Goal: Information Seeking & Learning: Find specific fact

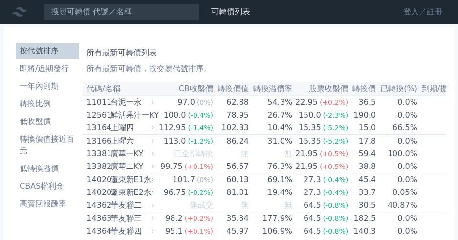
click at [418, 19] on link "登入／註冊" at bounding box center [423, 12] width 55 height 16
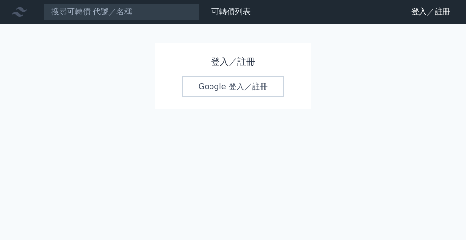
click at [232, 65] on h1 "登入／註冊" at bounding box center [233, 62] width 102 height 14
click at [228, 86] on link "Google 登入／註冊" at bounding box center [233, 86] width 102 height 21
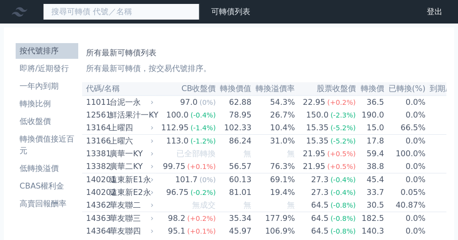
click at [97, 12] on input at bounding box center [121, 11] width 157 height 17
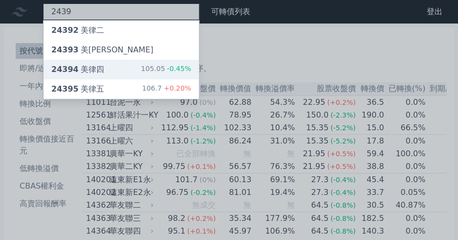
type input "2439"
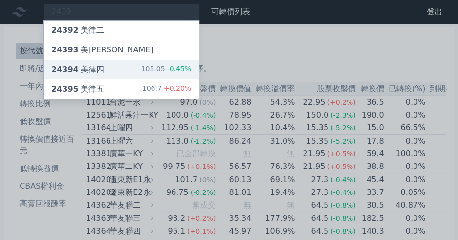
click at [107, 67] on div "24394 美律四 105.05 -0.45%" at bounding box center [122, 70] width 156 height 20
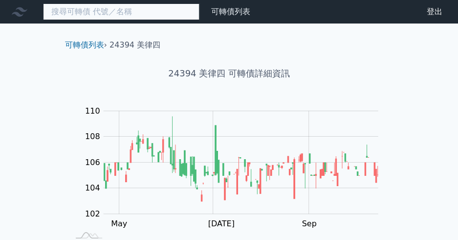
click at [163, 13] on input at bounding box center [121, 11] width 157 height 17
click at [135, 16] on input at bounding box center [121, 11] width 157 height 17
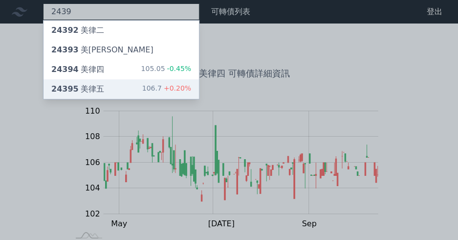
type input "2439"
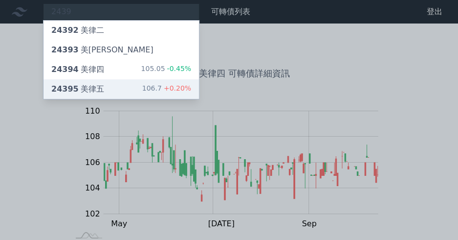
click at [128, 82] on div "24395 美律五 106.7 +0.20%" at bounding box center [122, 89] width 156 height 20
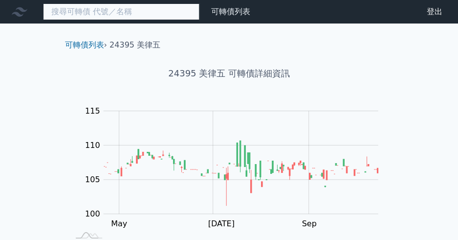
click at [148, 14] on input at bounding box center [121, 11] width 157 height 17
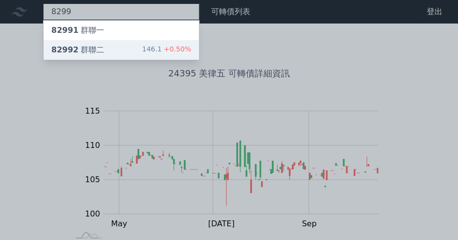
type input "8299"
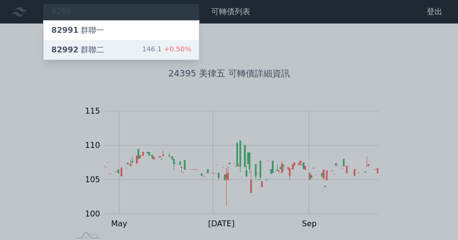
click at [145, 50] on div "82992 群聯二 146.1 +0.50%" at bounding box center [122, 50] width 156 height 20
